Goal: Task Accomplishment & Management: Manage account settings

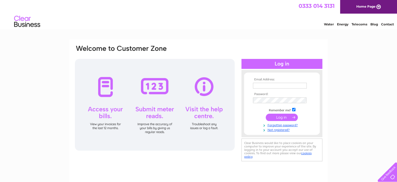
type input "collette@moodiesburndentalcare.com"
click at [286, 117] on input "submit" at bounding box center [282, 116] width 32 height 7
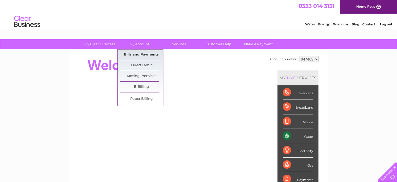
click at [145, 54] on link "Bills and Payments" at bounding box center [141, 54] width 43 height 10
click at [154, 54] on link "Bills and Payments" at bounding box center [141, 54] width 43 height 10
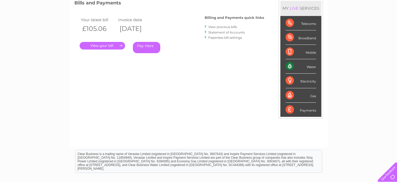
scroll to position [78, 0]
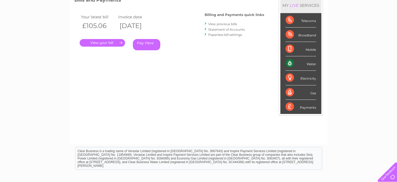
click at [109, 43] on link "." at bounding box center [102, 43] width 45 height 8
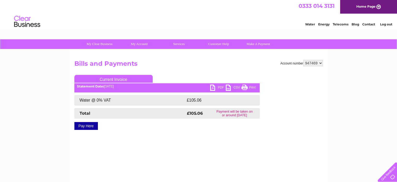
click at [214, 88] on link "PDF" at bounding box center [218, 88] width 16 height 8
